Goal: Task Accomplishment & Management: Use online tool/utility

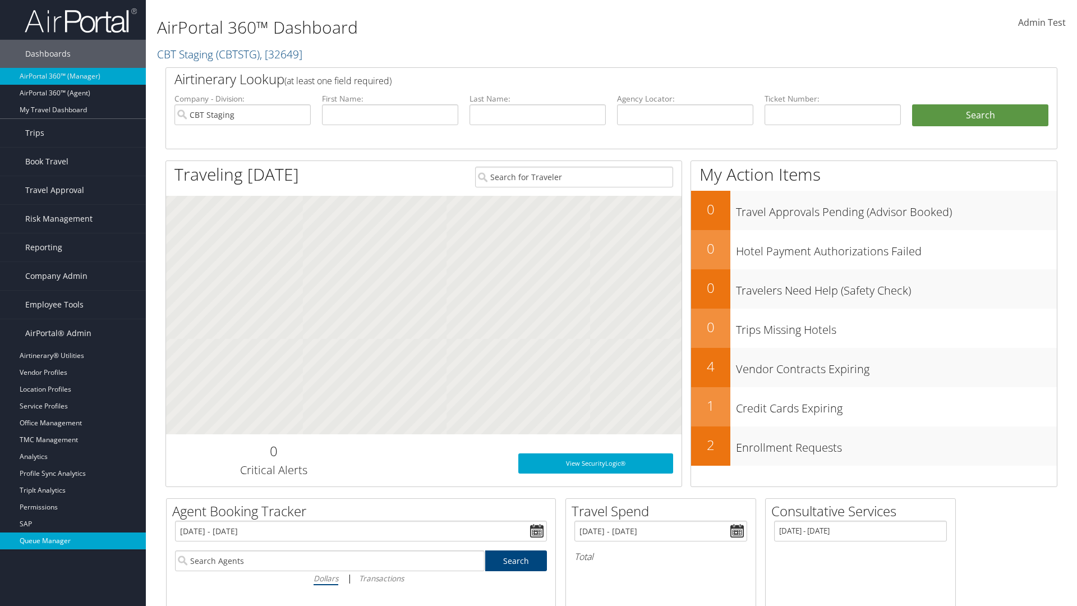
click at [73, 541] on link "Queue Manager" at bounding box center [73, 540] width 146 height 17
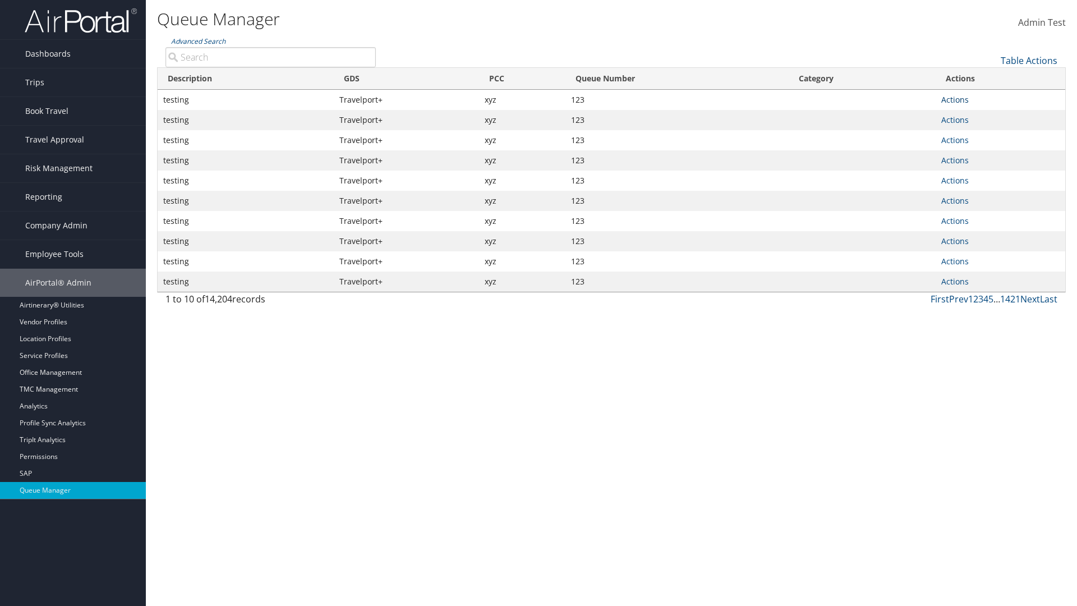
click at [955, 99] on link "Actions" at bounding box center [954, 99] width 27 height 11
click at [0, 0] on link "Push To Queue" at bounding box center [0, 0] width 0 height 0
type input "Push To Queue"
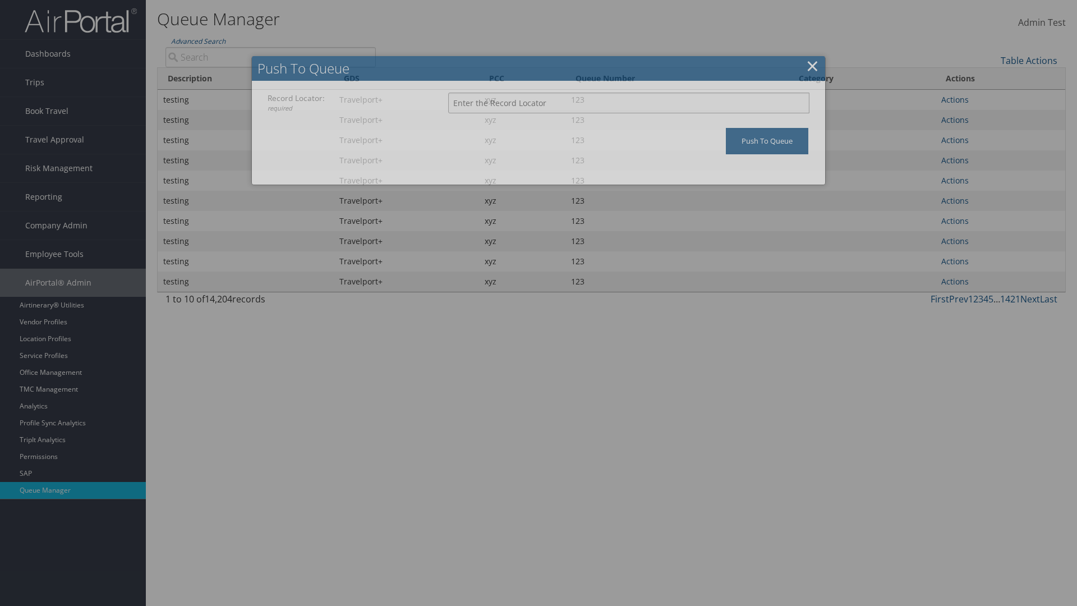
click at [629, 103] on input "Record Locator: required" at bounding box center [628, 103] width 361 height 21
type input "123"
click at [767, 141] on input "Push To Queue" at bounding box center [767, 141] width 82 height 26
